Goal: Information Seeking & Learning: Learn about a topic

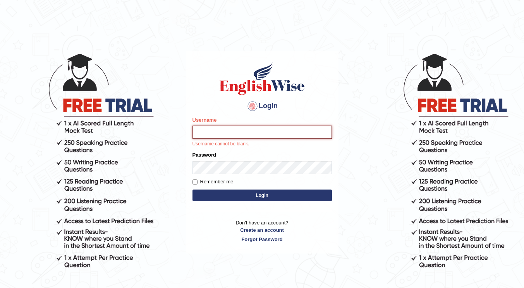
click at [254, 133] on input "Username" at bounding box center [262, 132] width 139 height 13
type input "JessicaJ"
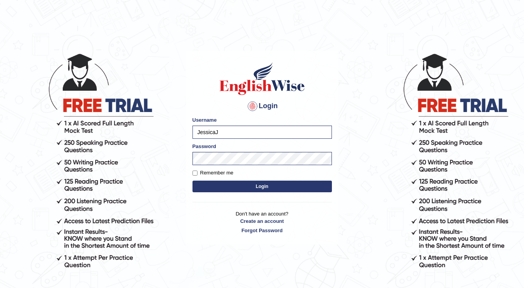
click at [245, 185] on button "Login" at bounding box center [262, 187] width 139 height 12
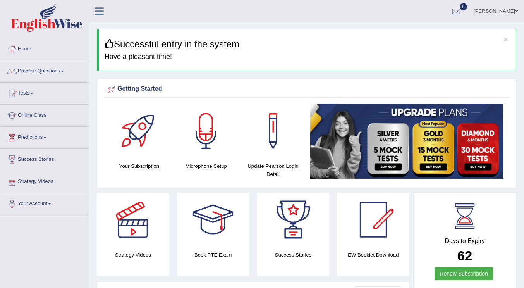
click at [46, 182] on link "Strategy Videos" at bounding box center [44, 180] width 88 height 19
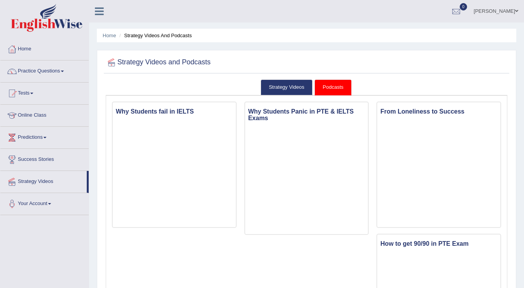
scroll to position [2, 0]
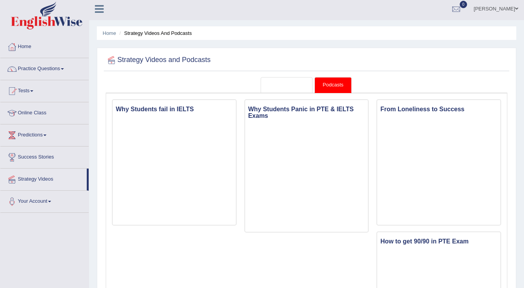
click at [294, 86] on link "Strategy Videos" at bounding box center [287, 85] width 52 height 16
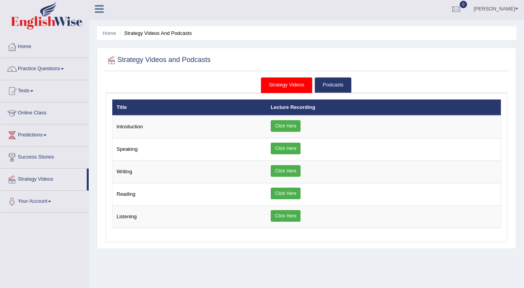
click at [280, 197] on link "Click Here" at bounding box center [286, 193] width 30 height 12
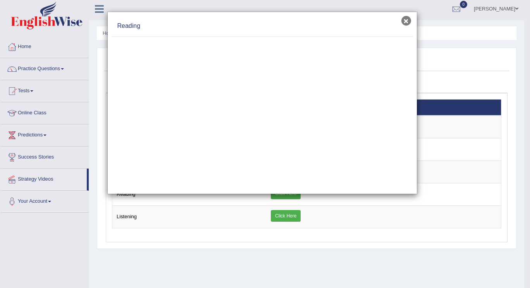
click at [410, 19] on button "×" at bounding box center [406, 21] width 10 height 10
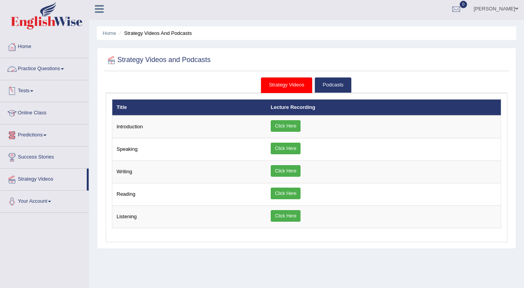
click at [48, 68] on link "Practice Questions" at bounding box center [44, 67] width 88 height 19
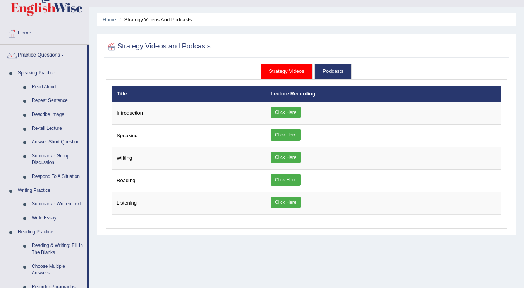
scroll to position [15, 0]
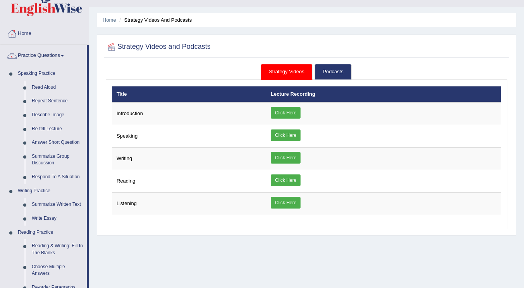
click at [60, 57] on link "Practice Questions" at bounding box center [43, 54] width 86 height 19
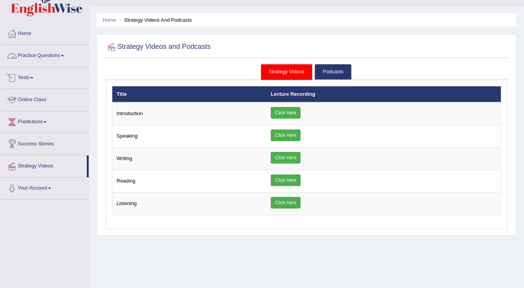
click at [53, 55] on link "Practice Questions" at bounding box center [44, 54] width 88 height 19
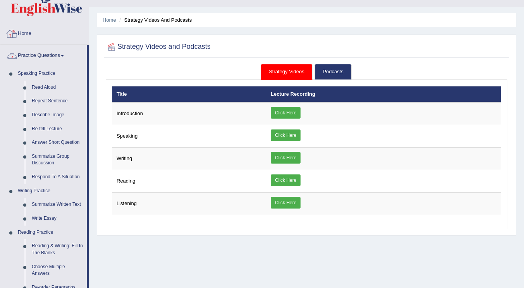
click at [64, 57] on link "Practice Questions" at bounding box center [43, 54] width 86 height 19
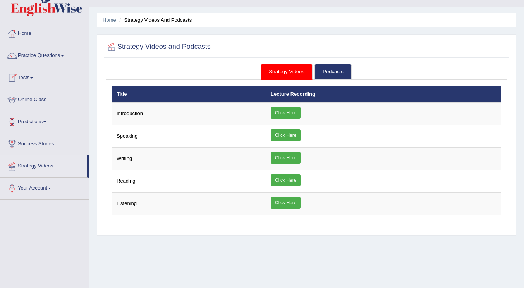
click at [35, 74] on link "Tests" at bounding box center [44, 76] width 88 height 19
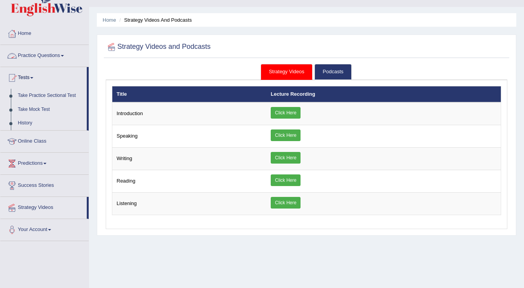
click at [41, 59] on link "Practice Questions" at bounding box center [44, 54] width 88 height 19
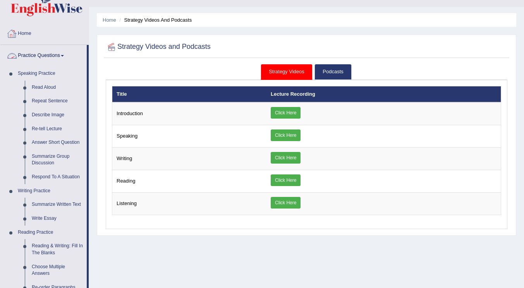
click at [28, 36] on link "Home" at bounding box center [44, 32] width 88 height 19
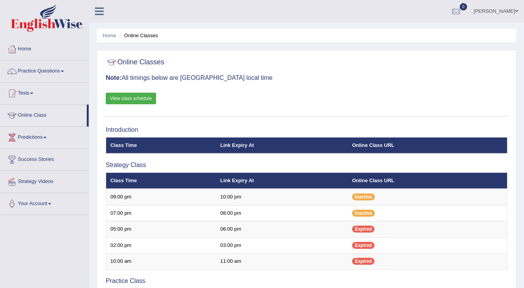
click at [134, 99] on link "View class schedule" at bounding box center [131, 99] width 50 height 12
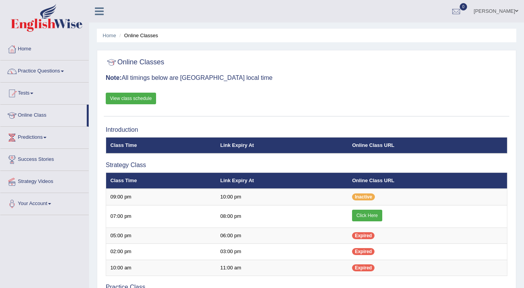
click at [376, 217] on link "Click Here" at bounding box center [367, 216] width 30 height 12
click at [64, 71] on span at bounding box center [62, 72] width 3 height 2
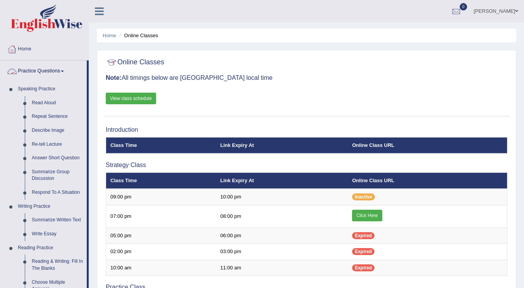
click at [64, 71] on span at bounding box center [62, 72] width 3 height 2
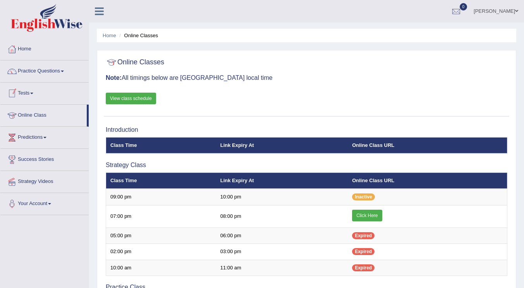
click at [34, 97] on link "Tests" at bounding box center [44, 92] width 88 height 19
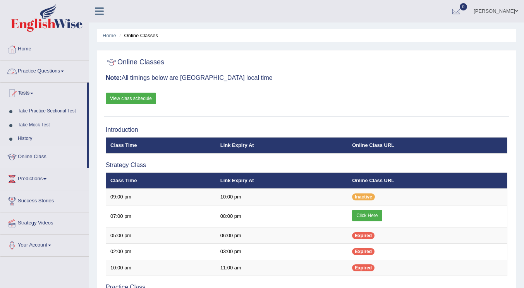
click at [34, 91] on link "Tests" at bounding box center [43, 92] width 86 height 19
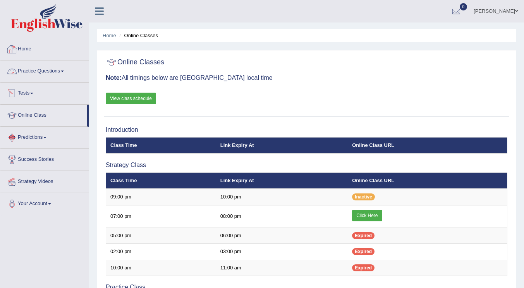
click at [27, 50] on link "Home" at bounding box center [44, 47] width 88 height 19
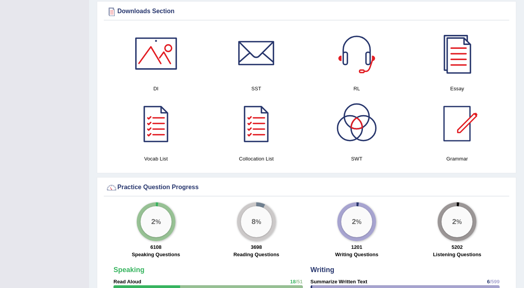
scroll to position [389, 0]
click at [161, 60] on div at bounding box center [156, 54] width 54 height 54
